Goal: Transaction & Acquisition: Book appointment/travel/reservation

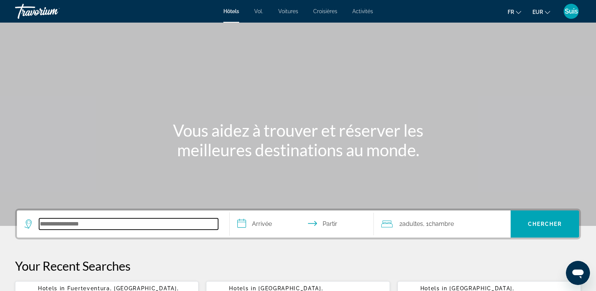
click at [64, 227] on input "Rechercher une destination hôtelière" at bounding box center [128, 223] width 179 height 11
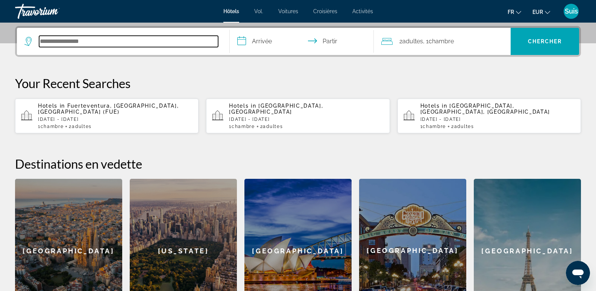
scroll to position [184, 0]
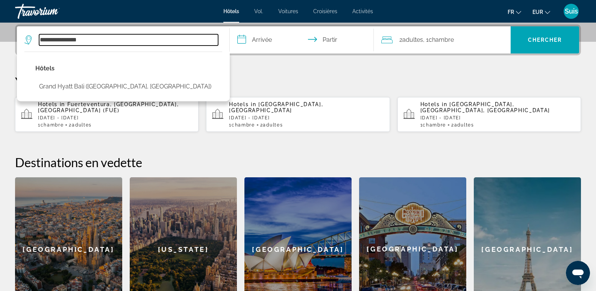
type input "**********"
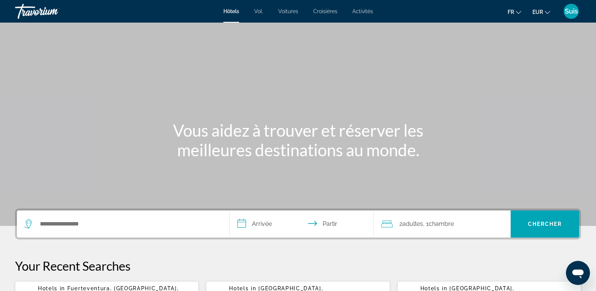
click at [101, 217] on div "Widget de recherche" at bounding box center [122, 223] width 197 height 27
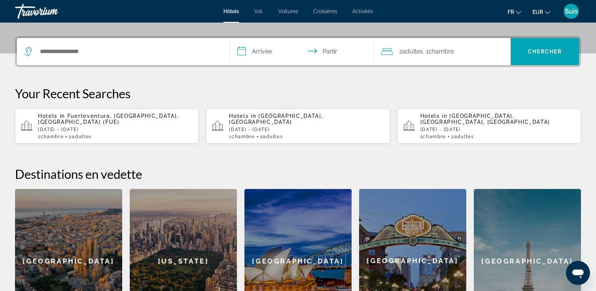
scroll to position [184, 0]
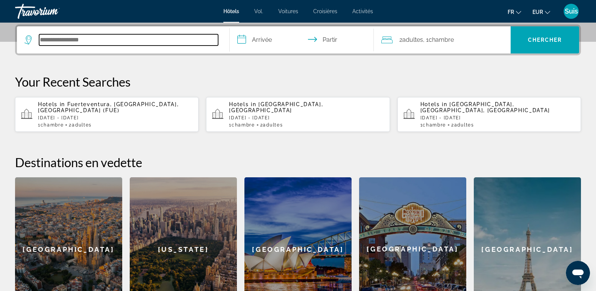
click at [97, 39] on input "Rechercher une destination hôtelière" at bounding box center [128, 39] width 179 height 11
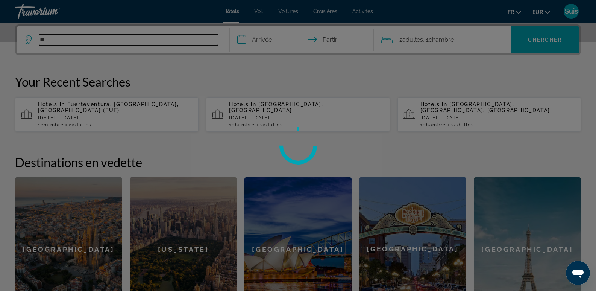
type input "*"
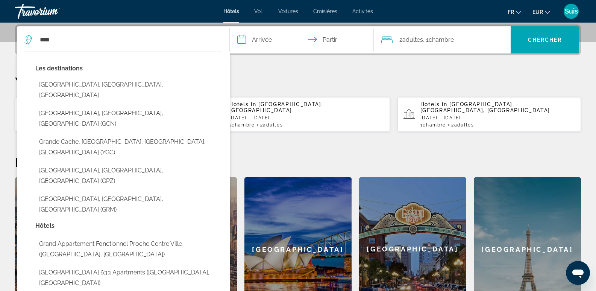
click at [62, 85] on button "[GEOGRAPHIC_DATA], [GEOGRAPHIC_DATA], [GEOGRAPHIC_DATA]" at bounding box center [128, 89] width 187 height 25
type input "**********"
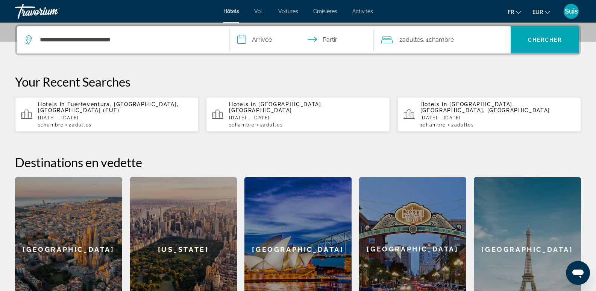
click at [258, 38] on input "**********" at bounding box center [303, 40] width 147 height 29
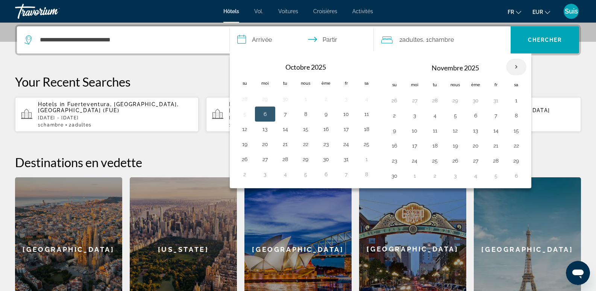
click at [514, 66] on th "Mois prochain" at bounding box center [516, 67] width 20 height 17
click at [496, 147] on button "21" at bounding box center [496, 145] width 12 height 11
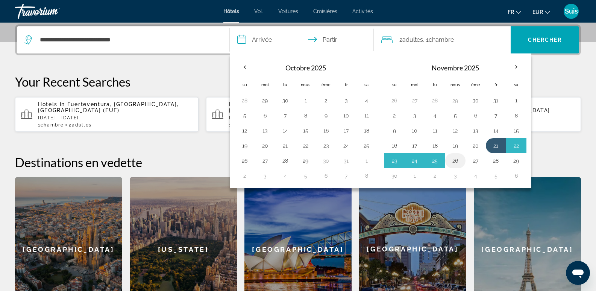
click at [445, 160] on td "26" at bounding box center [455, 160] width 20 height 15
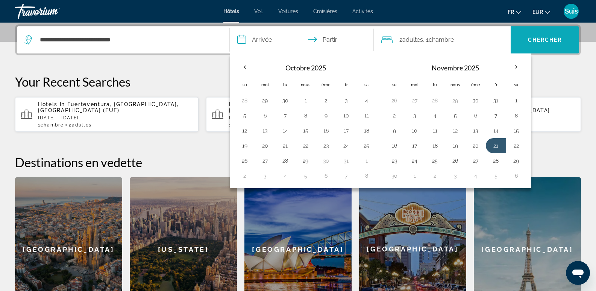
click at [547, 33] on span "Recherche" at bounding box center [544, 40] width 68 height 18
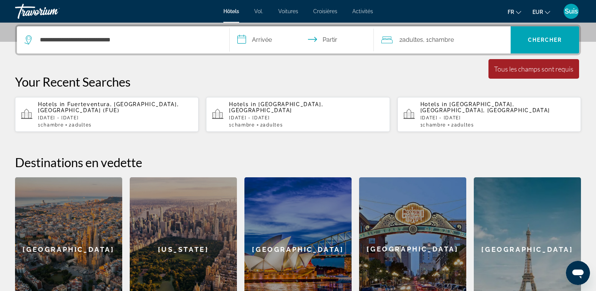
click at [251, 35] on input "**********" at bounding box center [303, 40] width 147 height 29
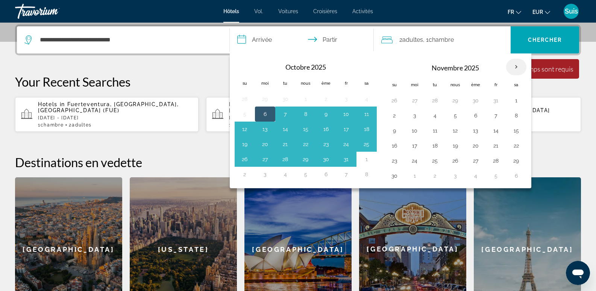
click at [517, 65] on th "Mois prochain" at bounding box center [516, 67] width 20 height 17
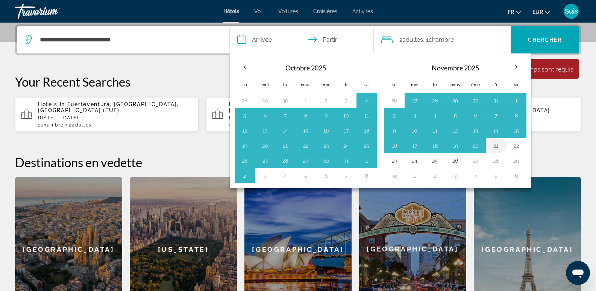
click at [495, 145] on button "21" at bounding box center [496, 145] width 12 height 11
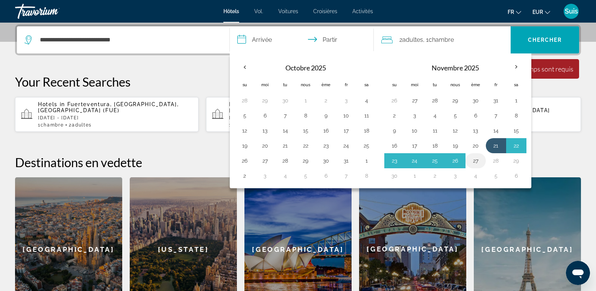
click at [474, 162] on button "27" at bounding box center [475, 160] width 12 height 11
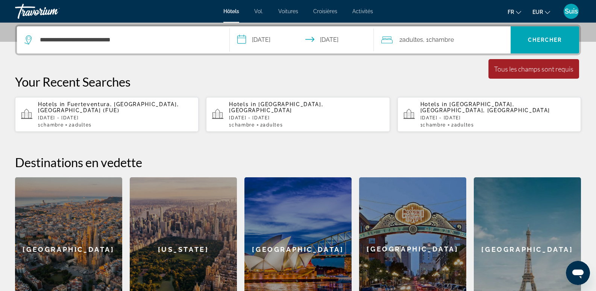
click at [401, 38] on font "2" at bounding box center [400, 39] width 3 height 7
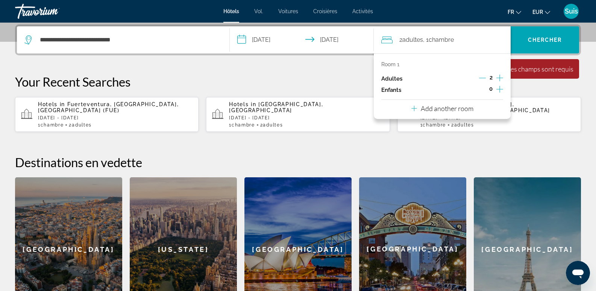
click at [315, 37] on input "**********" at bounding box center [303, 40] width 147 height 29
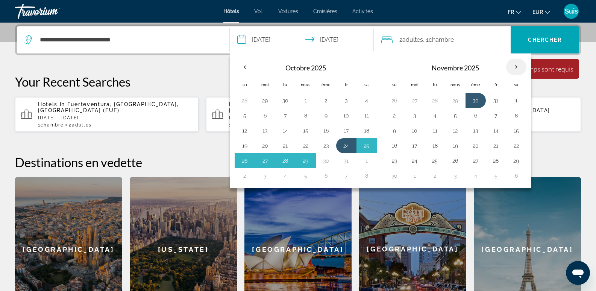
click at [516, 67] on th "Mois prochain" at bounding box center [516, 67] width 20 height 17
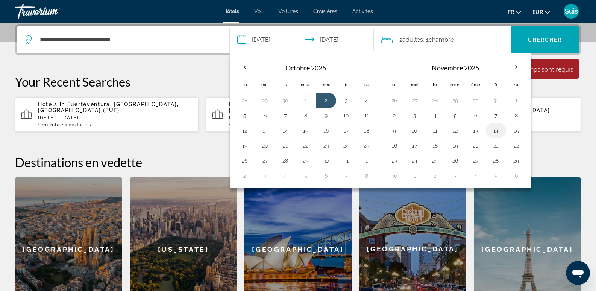
click at [496, 127] on button "14" at bounding box center [496, 130] width 12 height 11
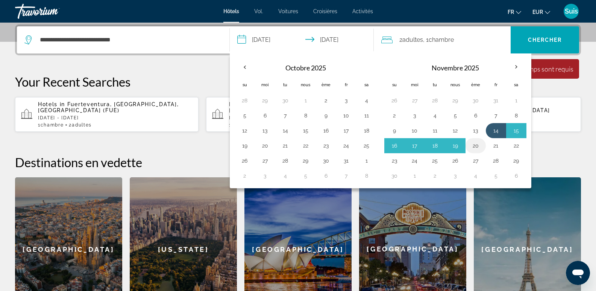
click at [478, 144] on button "20" at bounding box center [475, 145] width 12 height 11
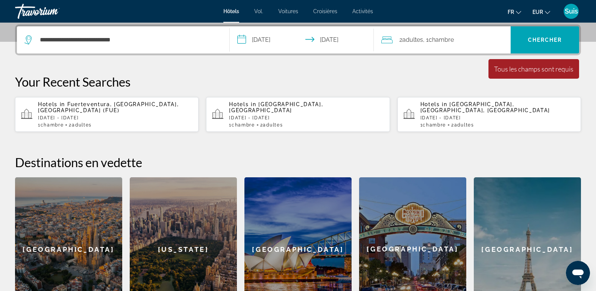
click at [245, 39] on input "**********" at bounding box center [303, 40] width 147 height 29
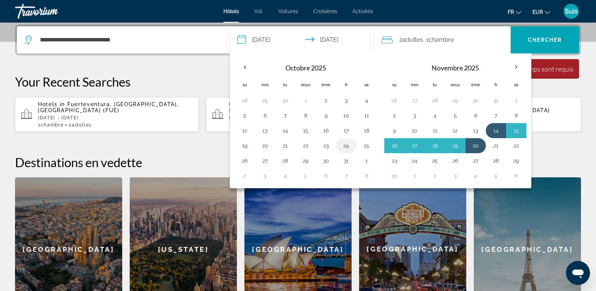
click at [344, 144] on button "24" at bounding box center [346, 145] width 12 height 11
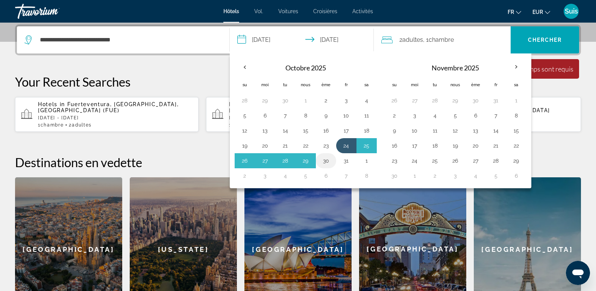
click at [323, 161] on button "30" at bounding box center [326, 160] width 12 height 11
type input "**********"
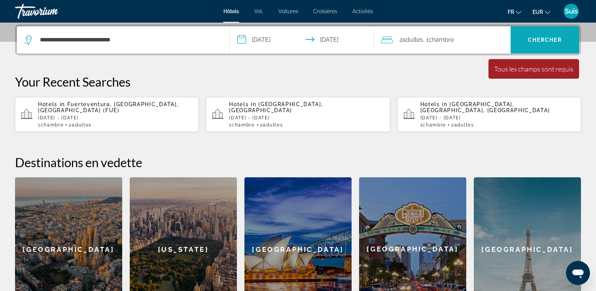
click at [548, 42] on font "Chercher" at bounding box center [545, 40] width 34 height 6
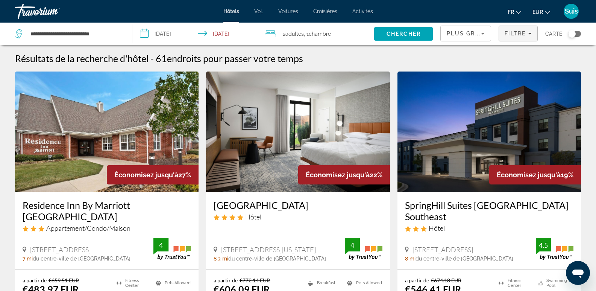
click at [517, 35] on span "Filtre" at bounding box center [514, 33] width 21 height 6
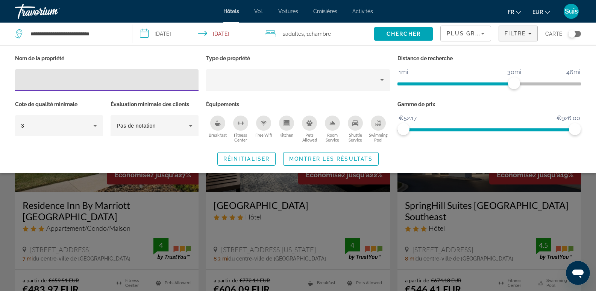
click at [36, 80] on input "Hotel Filters" at bounding box center [106, 80] width 171 height 9
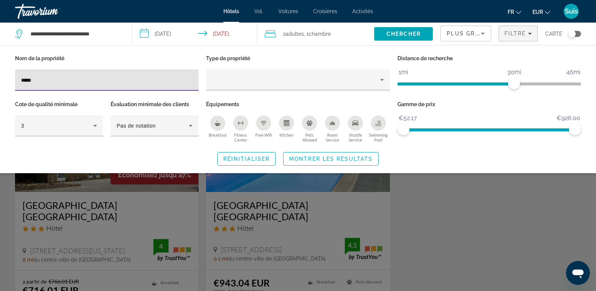
type input "*****"
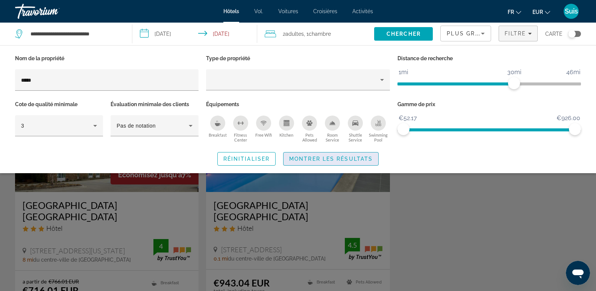
click at [313, 159] on span "Montrer les résultats" at bounding box center [330, 159] width 83 height 6
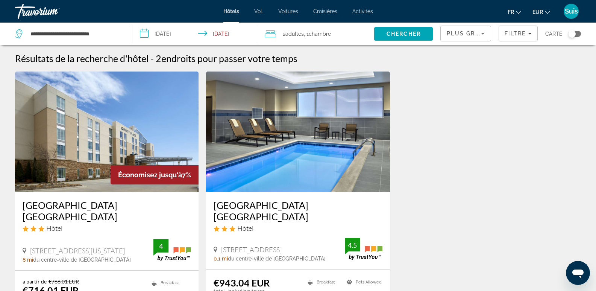
click at [113, 41] on div "**********" at bounding box center [69, 34] width 109 height 23
click at [114, 37] on input "**********" at bounding box center [75, 33] width 91 height 11
drag, startPoint x: 114, startPoint y: 32, endPoint x: 0, endPoint y: 40, distance: 114.5
click at [0, 40] on app-destination-search "**********" at bounding box center [66, 34] width 132 height 23
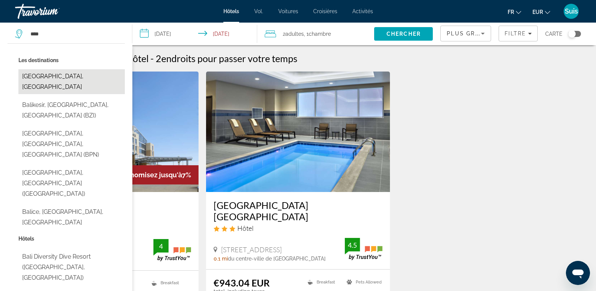
click at [56, 76] on button "[GEOGRAPHIC_DATA], [GEOGRAPHIC_DATA]" at bounding box center [71, 81] width 106 height 25
type input "**********"
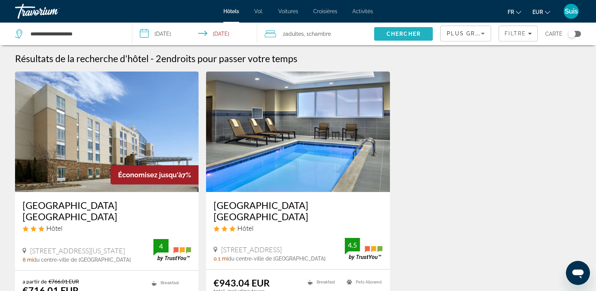
click at [408, 38] on span "Search" at bounding box center [403, 34] width 59 height 18
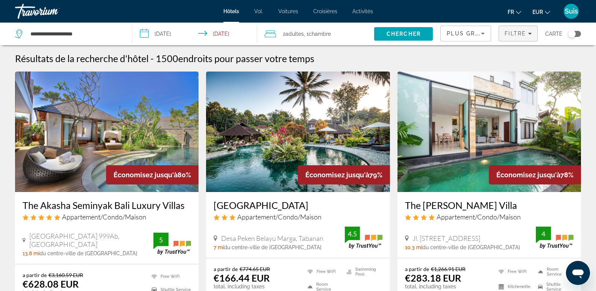
click at [515, 38] on span "Filters" at bounding box center [518, 33] width 38 height 18
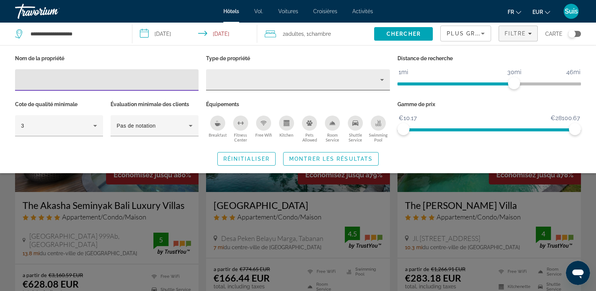
click at [241, 77] on div "Property type" at bounding box center [296, 79] width 168 height 9
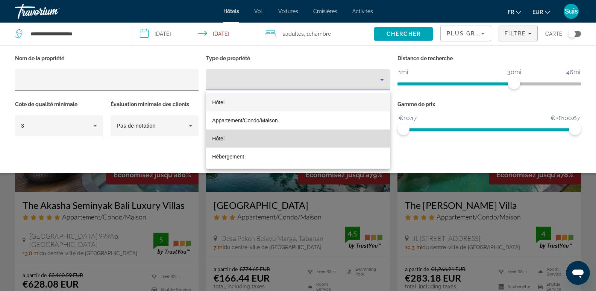
click at [219, 137] on font "Hôtel" at bounding box center [218, 138] width 12 height 6
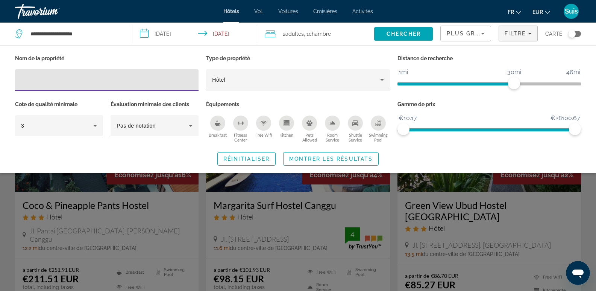
click at [80, 77] on input "Hotel Filters" at bounding box center [106, 80] width 171 height 9
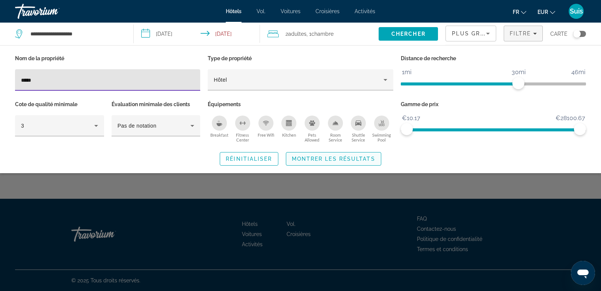
type input "*****"
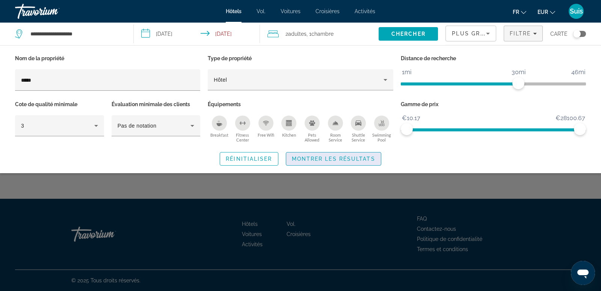
click at [365, 156] on span "Montrer les résultats" at bounding box center [333, 159] width 83 height 6
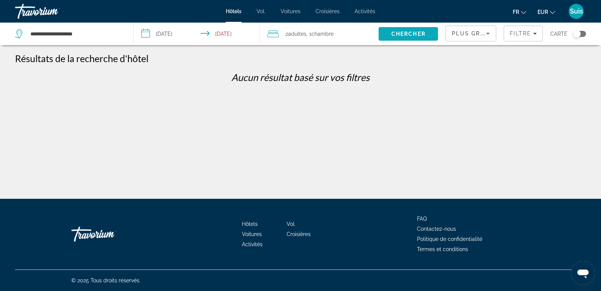
click at [411, 37] on span "Search" at bounding box center [408, 34] width 59 height 18
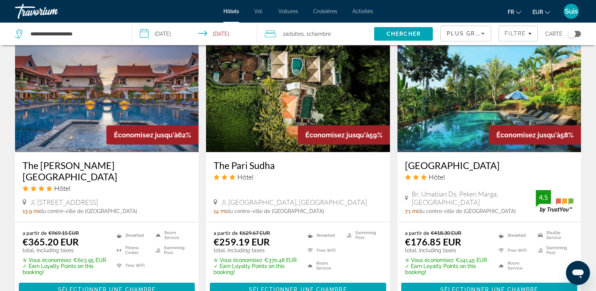
scroll to position [902, 0]
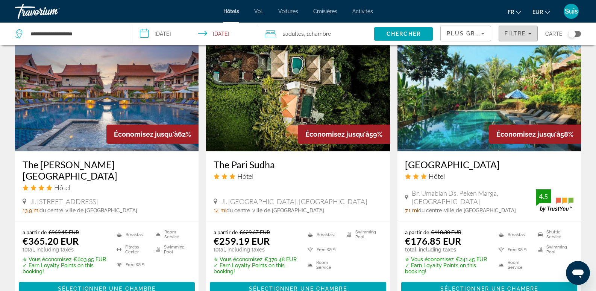
click at [522, 31] on span "Filtre" at bounding box center [514, 33] width 21 height 6
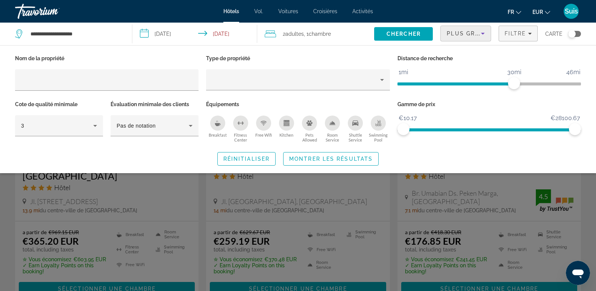
click at [467, 34] on span "Plus grandes économies" at bounding box center [491, 33] width 90 height 6
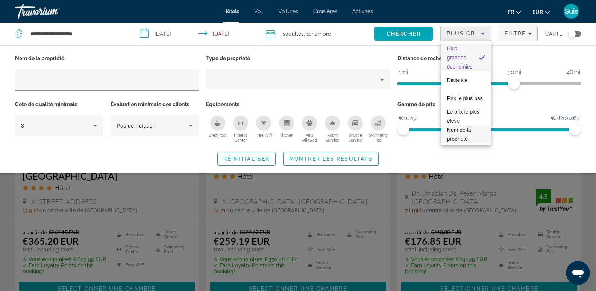
click at [468, 135] on font "Nom de la propriété" at bounding box center [459, 134] width 24 height 15
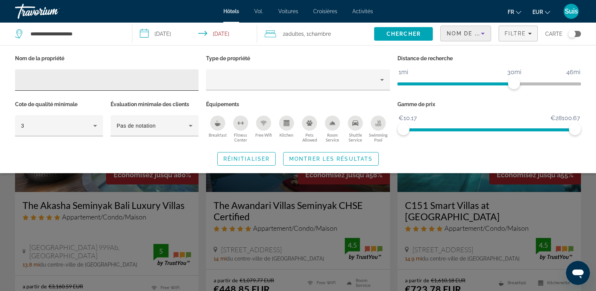
click at [79, 74] on div "Hotel Filters" at bounding box center [106, 79] width 171 height 21
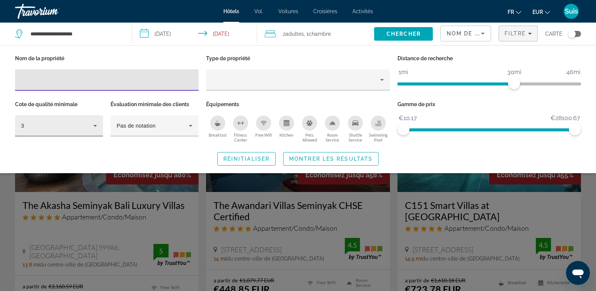
click at [82, 126] on div "3" at bounding box center [57, 125] width 72 height 9
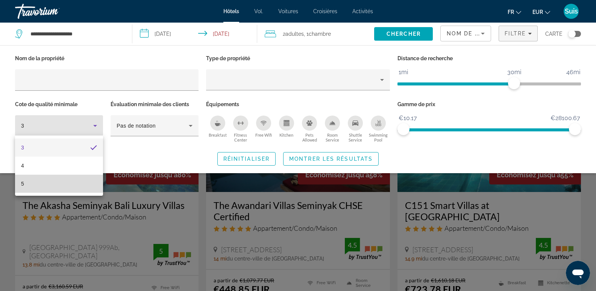
click at [52, 183] on mat-option "5" at bounding box center [59, 183] width 88 height 18
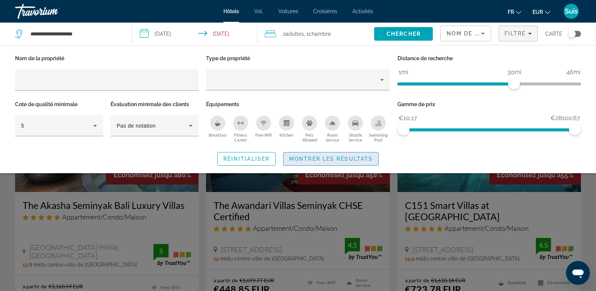
click at [353, 160] on span "Search widget" at bounding box center [330, 159] width 95 height 18
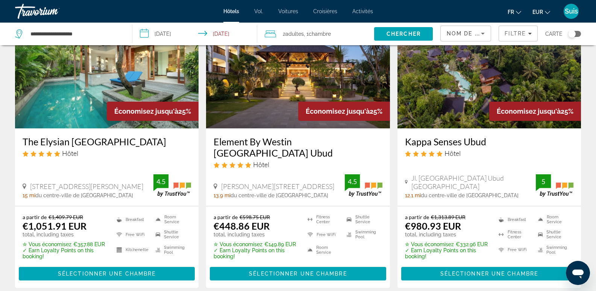
scroll to position [977, 0]
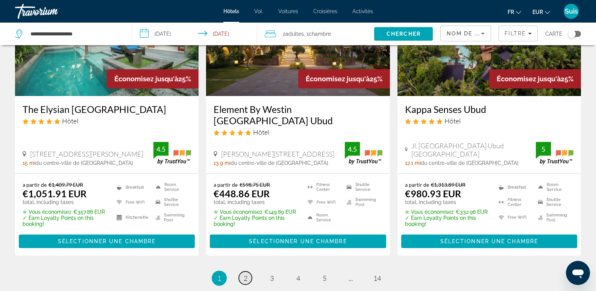
click at [245, 274] on span "2" at bounding box center [246, 278] width 4 height 8
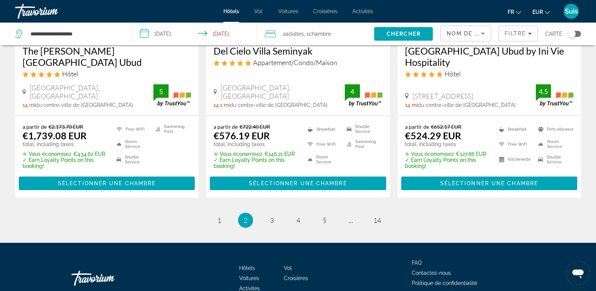
scroll to position [1058, 0]
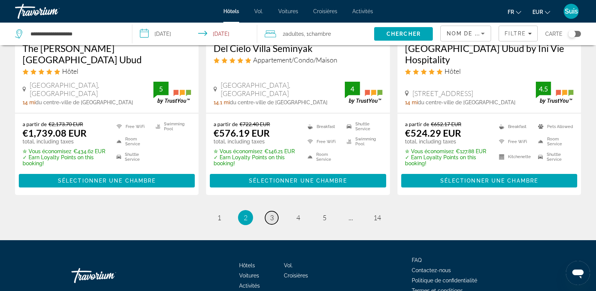
click at [271, 213] on span "3" at bounding box center [272, 217] width 4 height 8
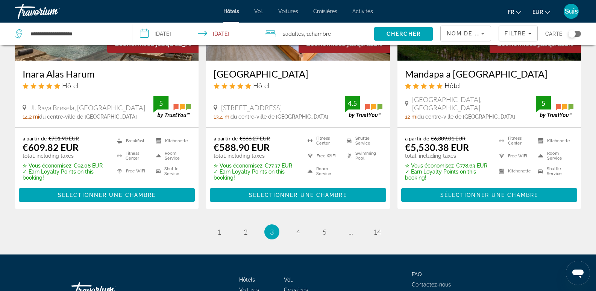
scroll to position [1049, 0]
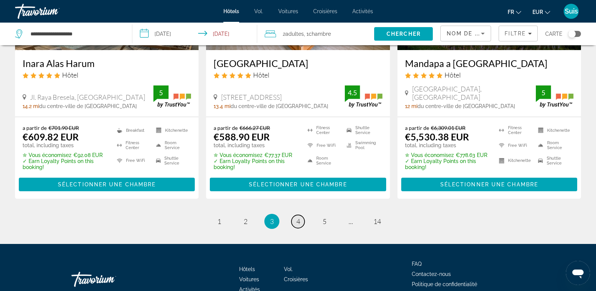
click at [300, 215] on link "page 4" at bounding box center [297, 221] width 13 height 13
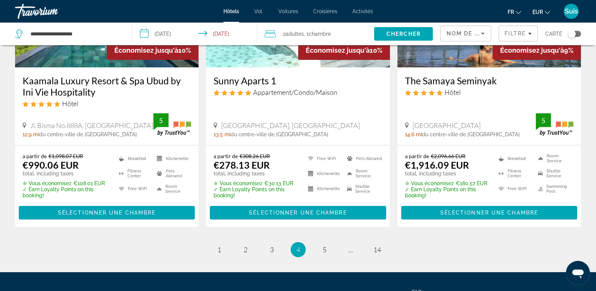
scroll to position [1065, 0]
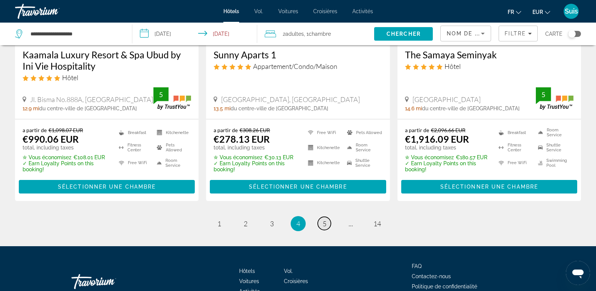
click at [325, 219] on span "5" at bounding box center [324, 223] width 4 height 8
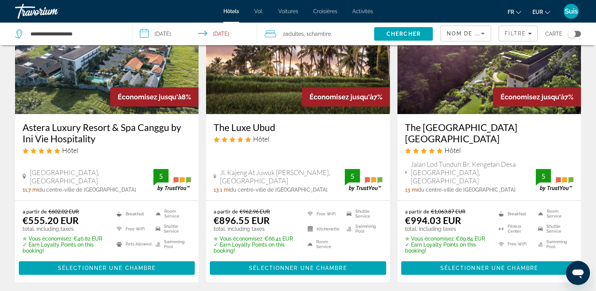
scroll to position [1048, 0]
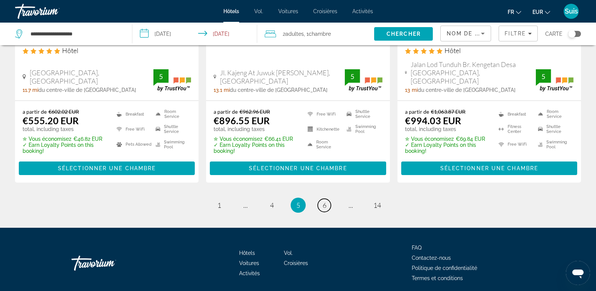
click at [325, 201] on span "6" at bounding box center [324, 205] width 4 height 8
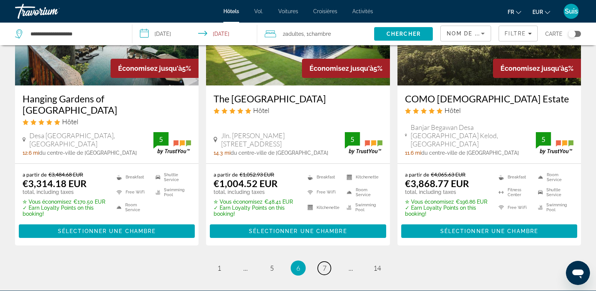
scroll to position [1015, 0]
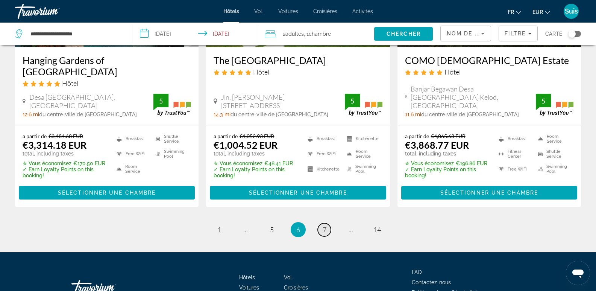
click at [325, 225] on span "7" at bounding box center [324, 229] width 4 height 8
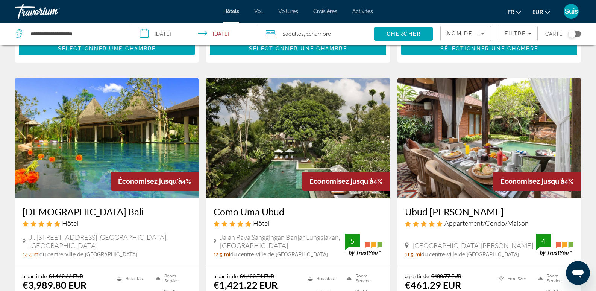
scroll to position [977, 0]
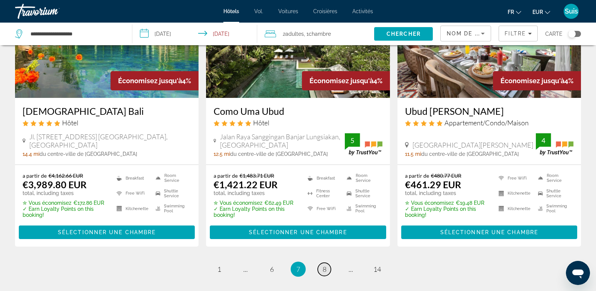
click at [324, 265] on span "8" at bounding box center [324, 269] width 4 height 8
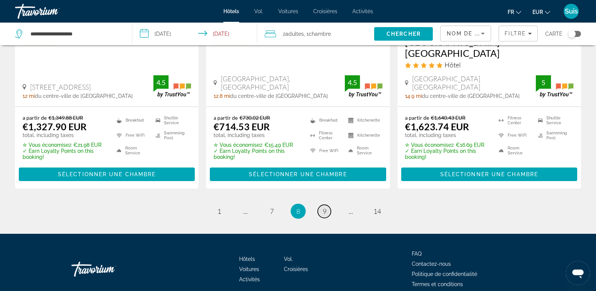
click at [326, 207] on span "9" at bounding box center [324, 211] width 4 height 8
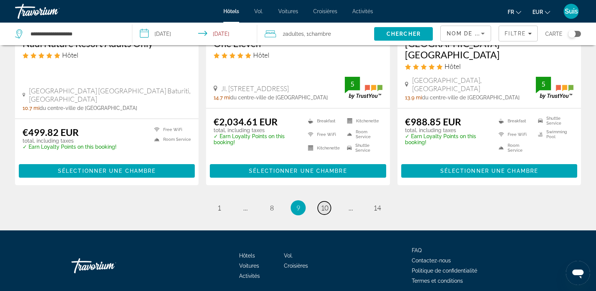
click at [326, 203] on span "10" at bounding box center [325, 207] width 8 height 8
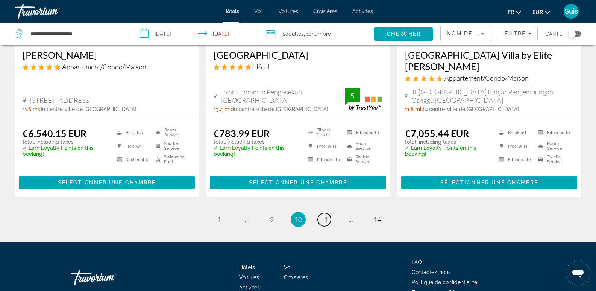
scroll to position [1010, 0]
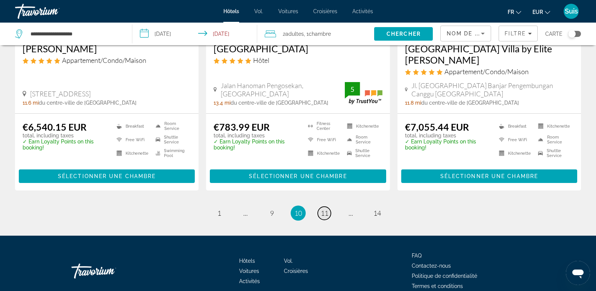
click at [323, 209] on span "11" at bounding box center [325, 213] width 8 height 8
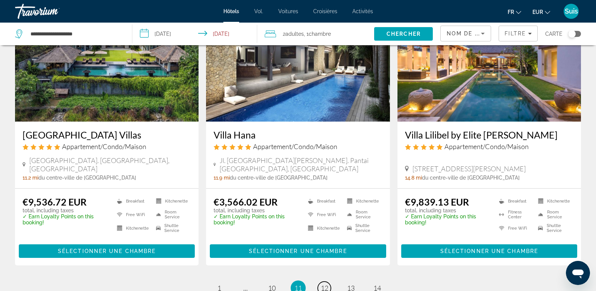
scroll to position [1010, 0]
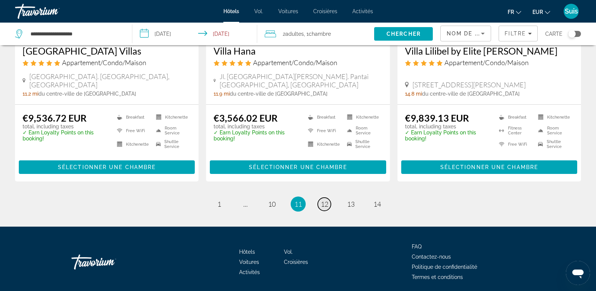
click at [323, 200] on span "12" at bounding box center [325, 204] width 8 height 8
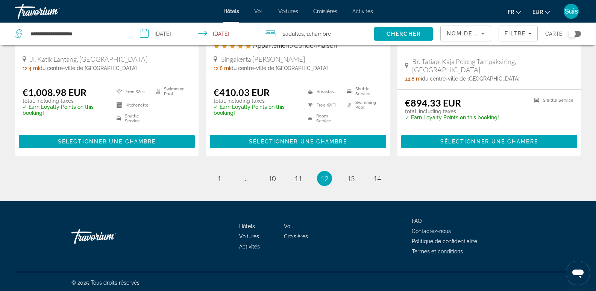
scroll to position [1032, 0]
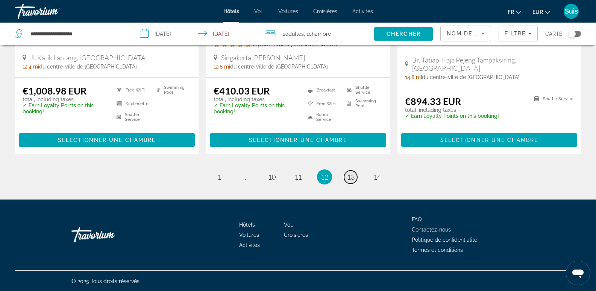
click at [352, 178] on span "13" at bounding box center [351, 176] width 8 height 8
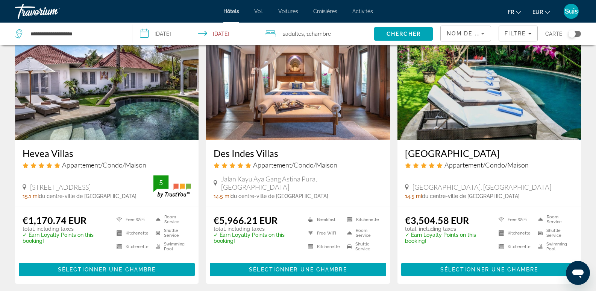
scroll to position [301, 0]
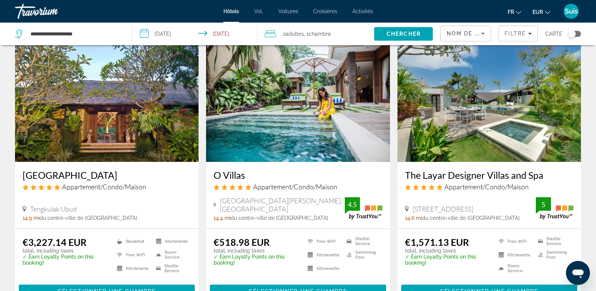
click at [465, 37] on div "Nom de la propriété" at bounding box center [463, 33] width 34 height 9
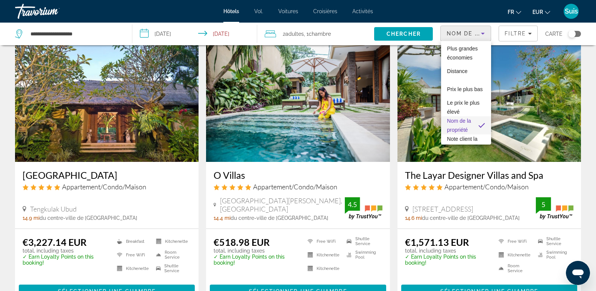
click at [513, 37] on div at bounding box center [298, 145] width 596 height 291
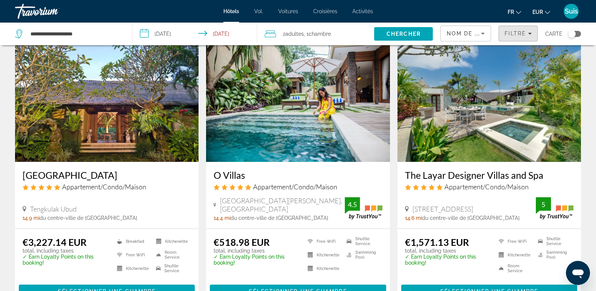
click at [513, 37] on span "Filters" at bounding box center [518, 33] width 38 height 18
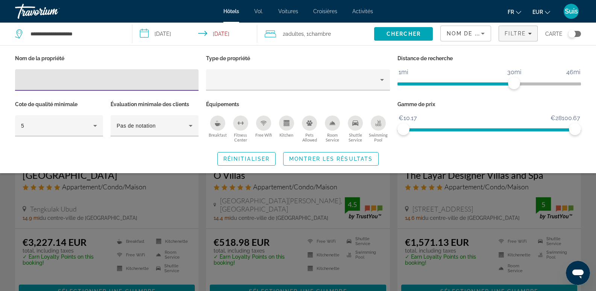
click at [137, 77] on input "Hotel Filters" at bounding box center [106, 80] width 171 height 9
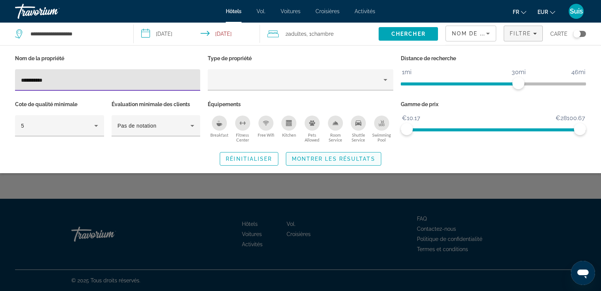
type input "**********"
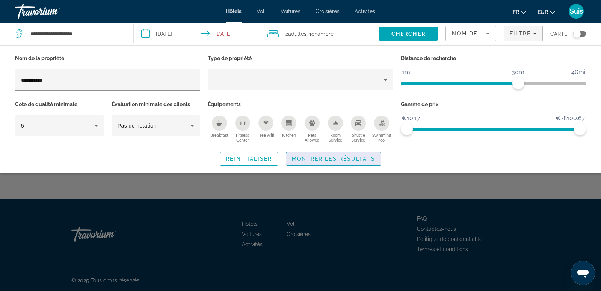
click at [368, 160] on span "Search widget" at bounding box center [333, 159] width 95 height 18
